Goal: Communication & Community: Answer question/provide support

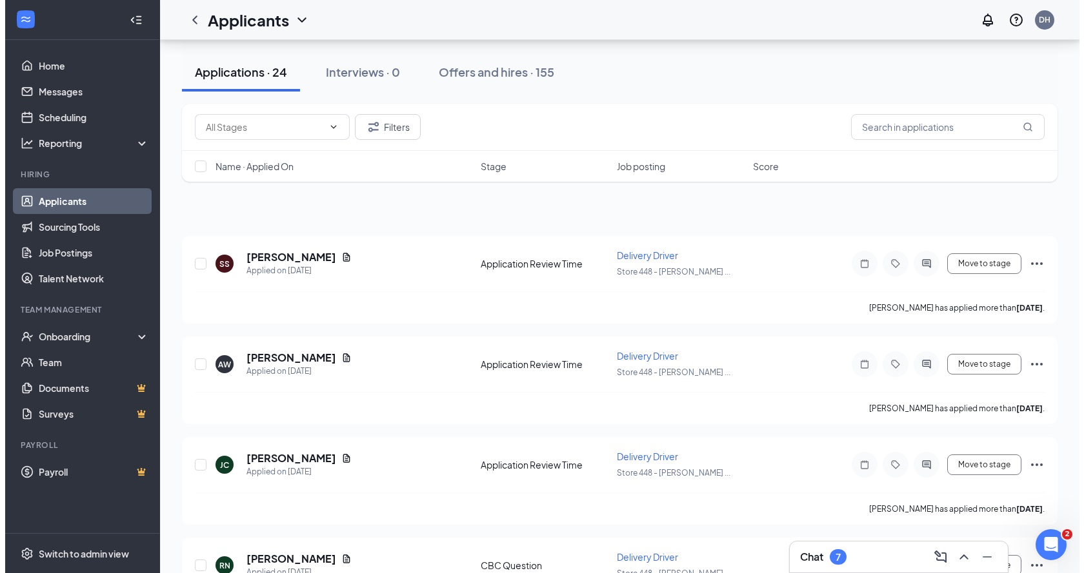
scroll to position [65, 0]
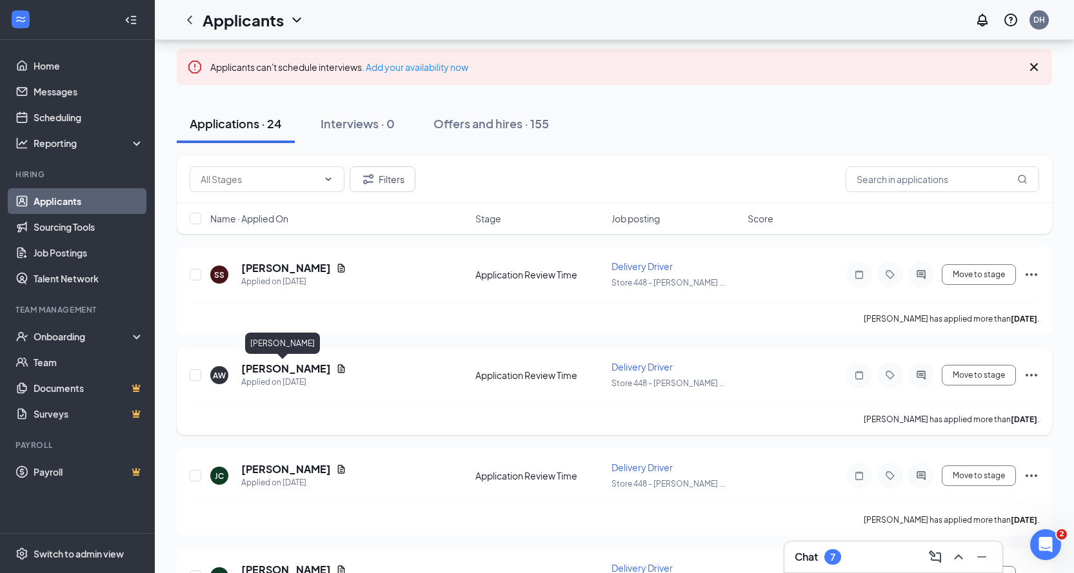
click at [263, 372] on h5 "[PERSON_NAME]" at bounding box center [286, 369] width 90 height 14
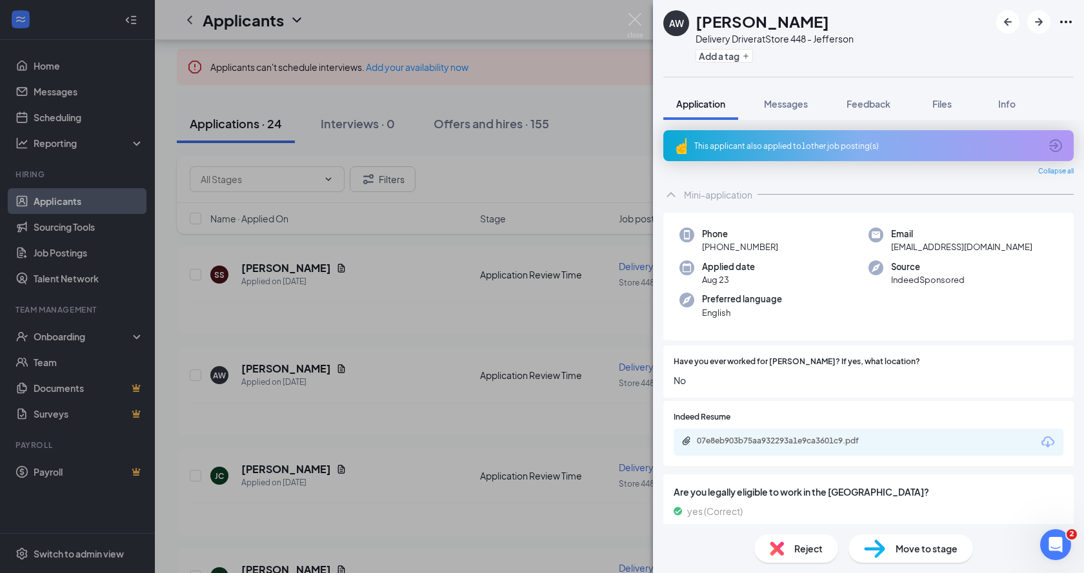
click at [835, 143] on div "This applicant also applied to 1 other job posting(s)" at bounding box center [867, 146] width 346 height 11
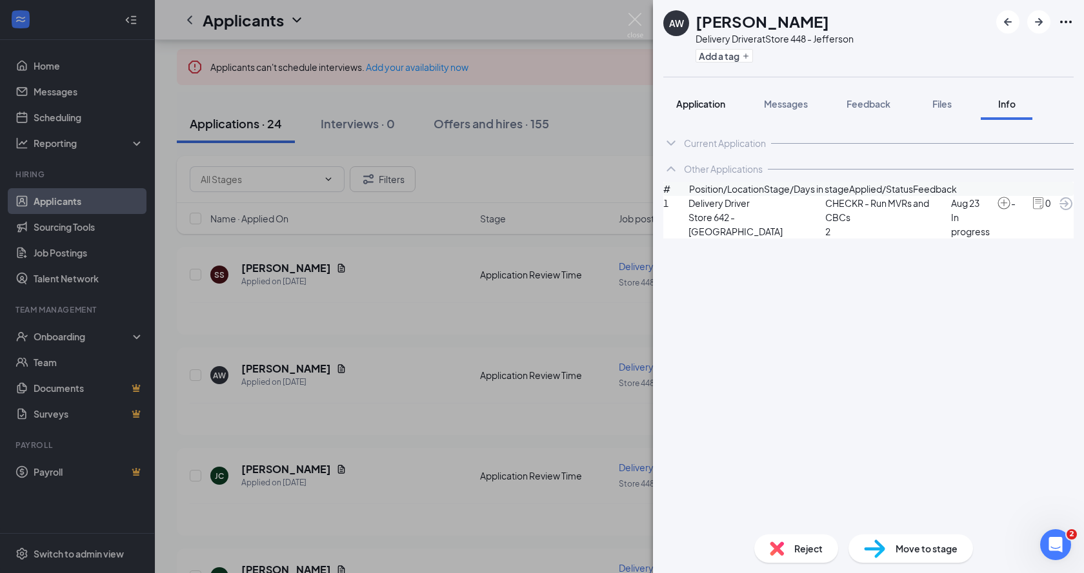
click at [687, 96] on button "Application" at bounding box center [700, 104] width 75 height 32
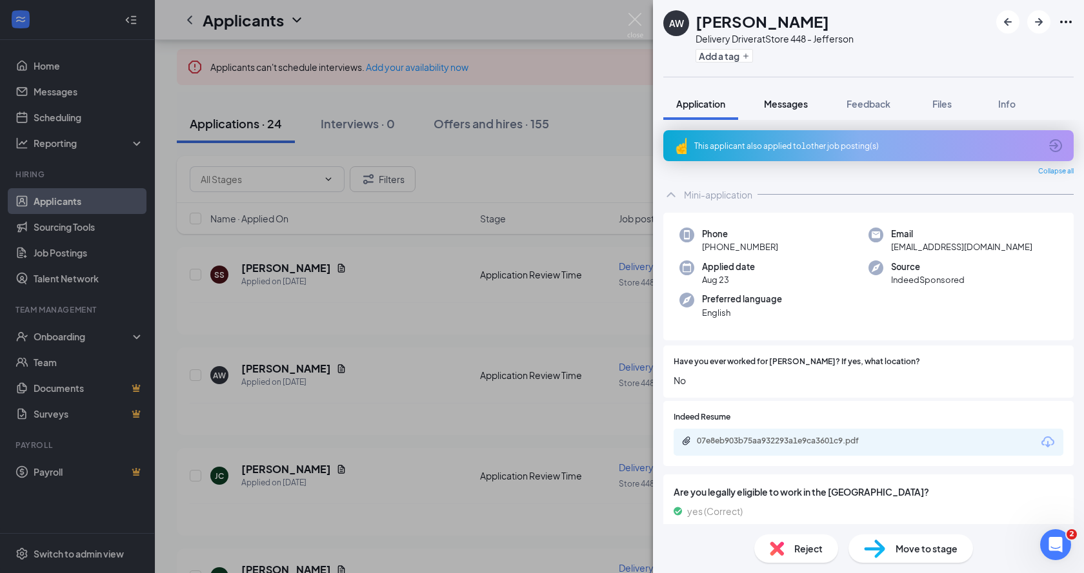
click at [779, 101] on span "Messages" at bounding box center [786, 104] width 44 height 12
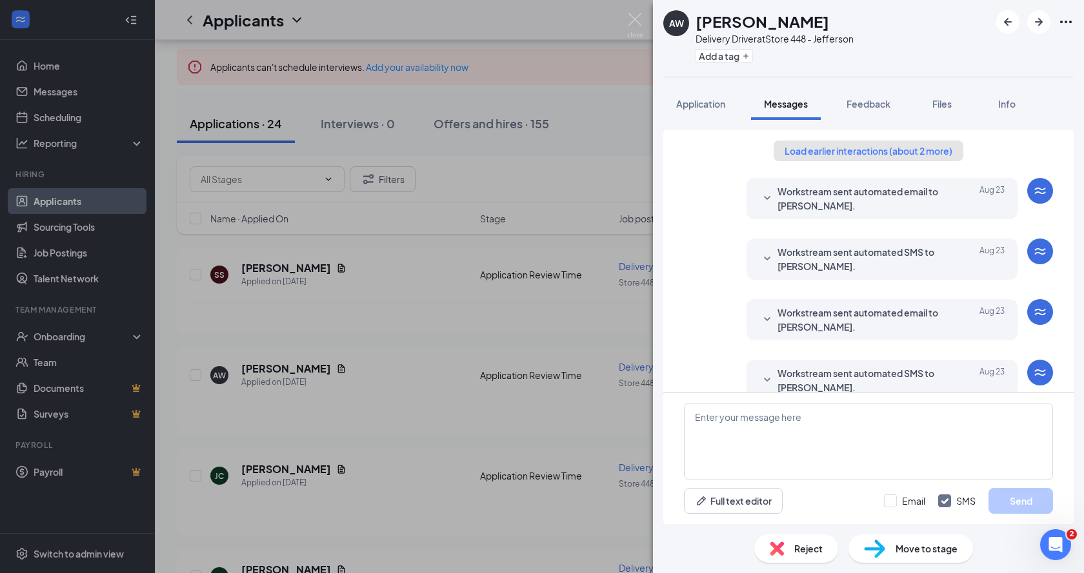
click at [808, 149] on button "Load earlier interactions (about 2 more)" at bounding box center [868, 151] width 190 height 21
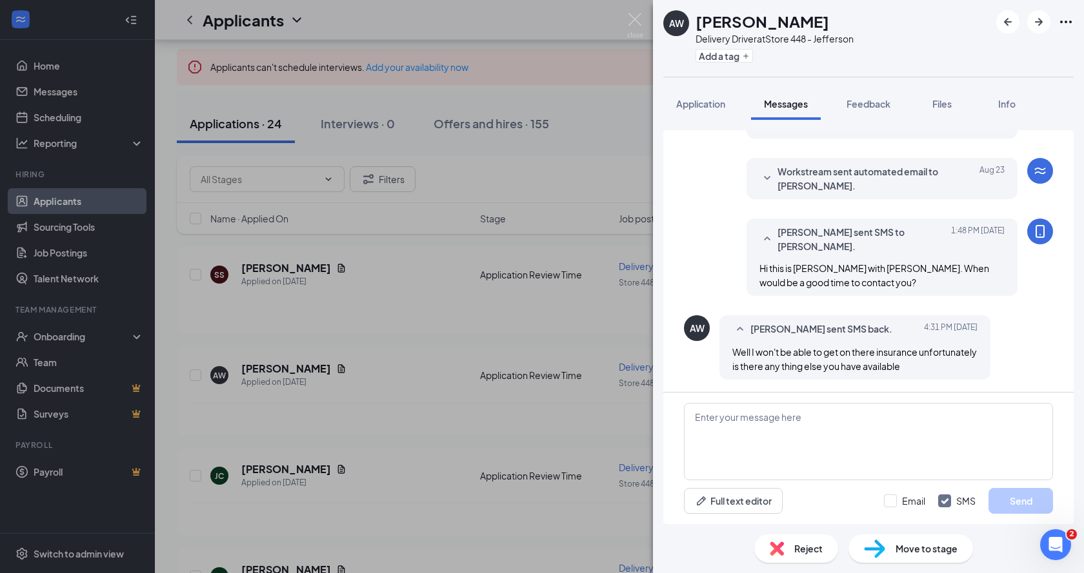
scroll to position [357, 0]
click at [772, 456] on textarea at bounding box center [868, 441] width 369 height 77
type textarea "I know our bethel location is hiring for insiders."
click at [1016, 495] on button "Send" at bounding box center [1020, 501] width 65 height 26
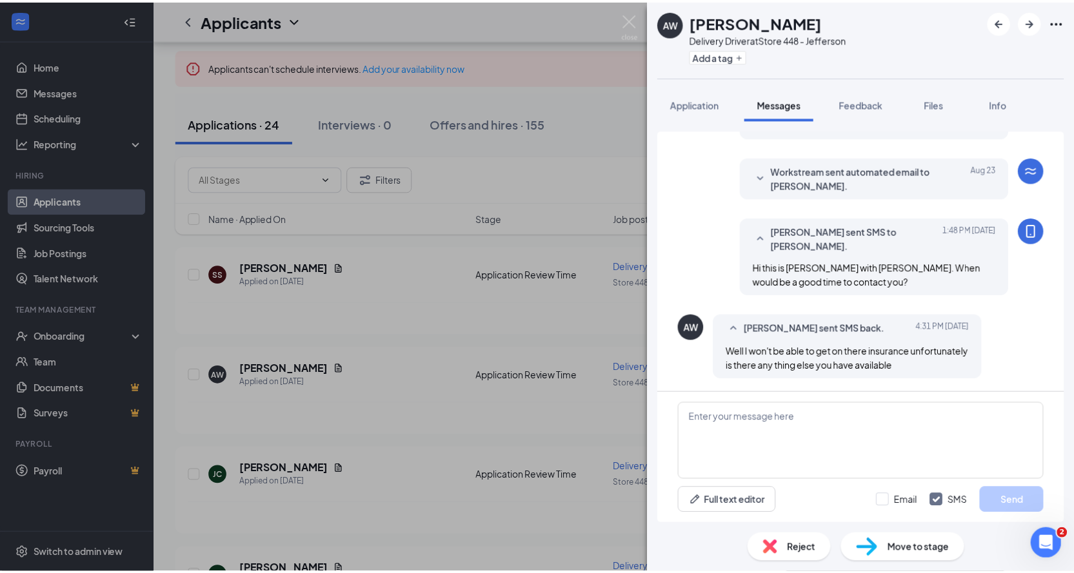
scroll to position [440, 0]
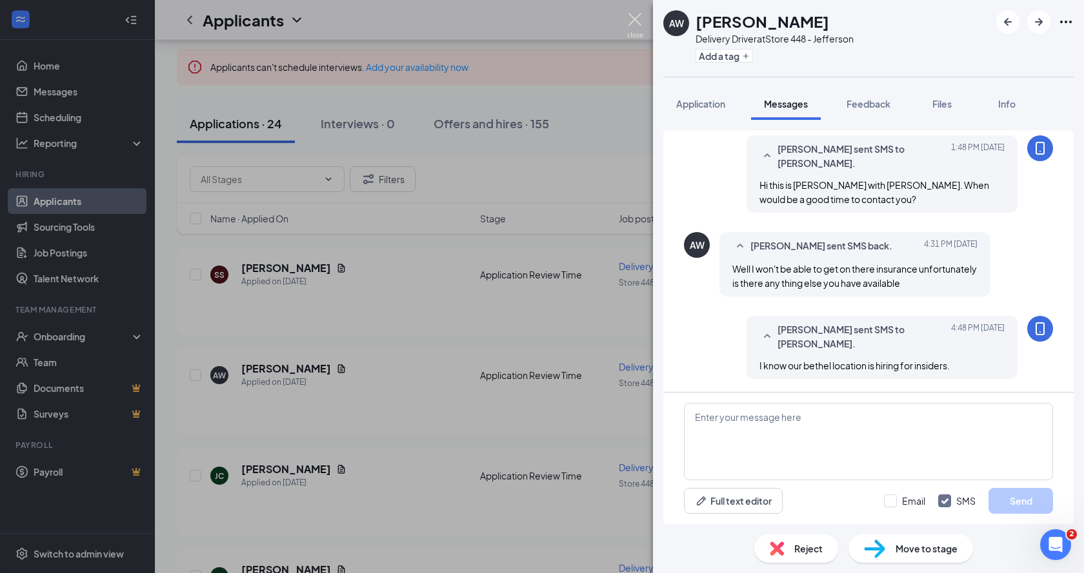
click at [628, 15] on img at bounding box center [635, 25] width 16 height 25
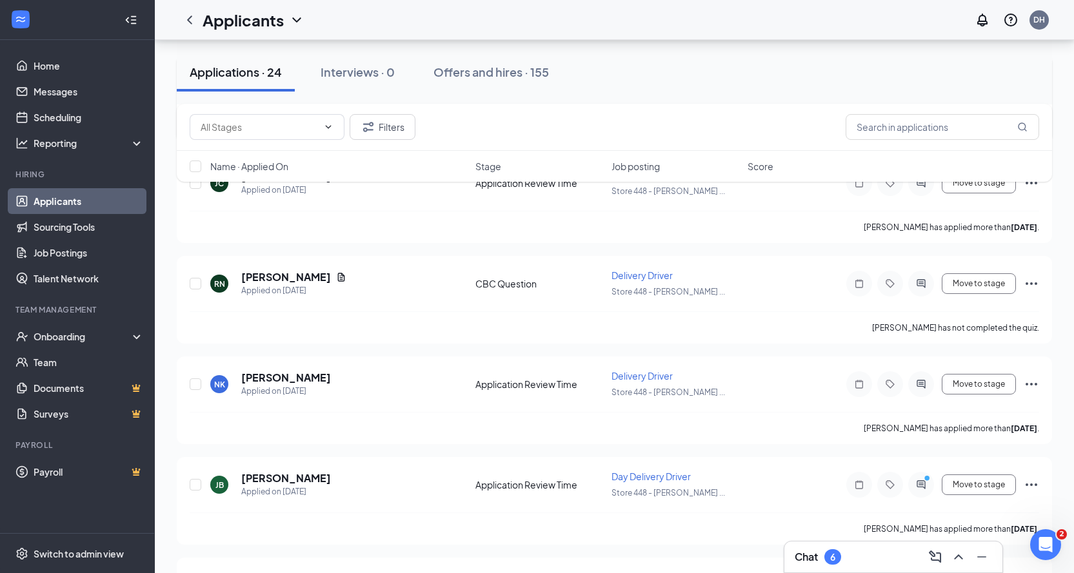
scroll to position [387, 0]
